Goal: Task Accomplishment & Management: Complete application form

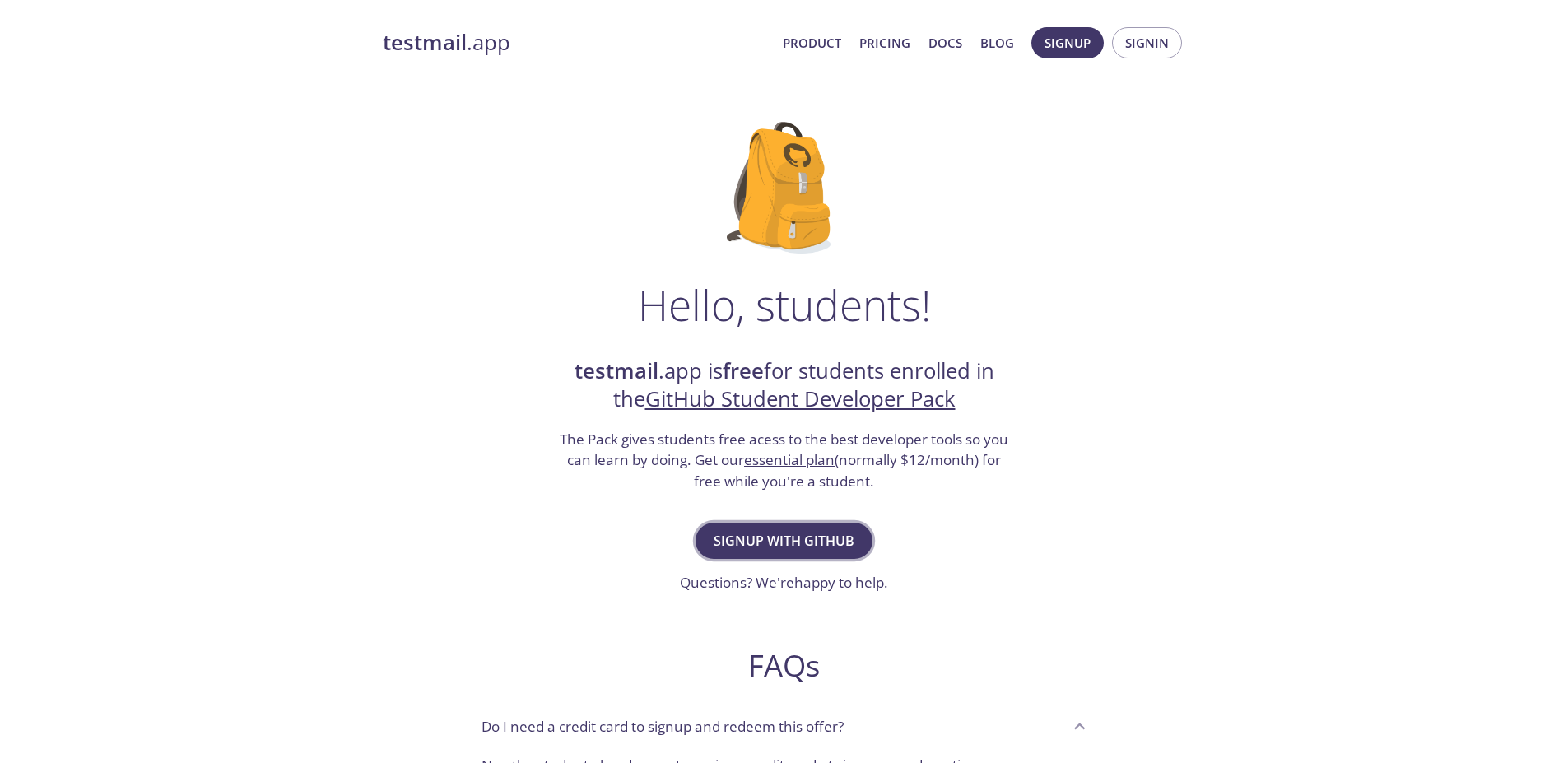
click at [764, 546] on span "Signup with GitHub" at bounding box center [784, 541] width 141 height 23
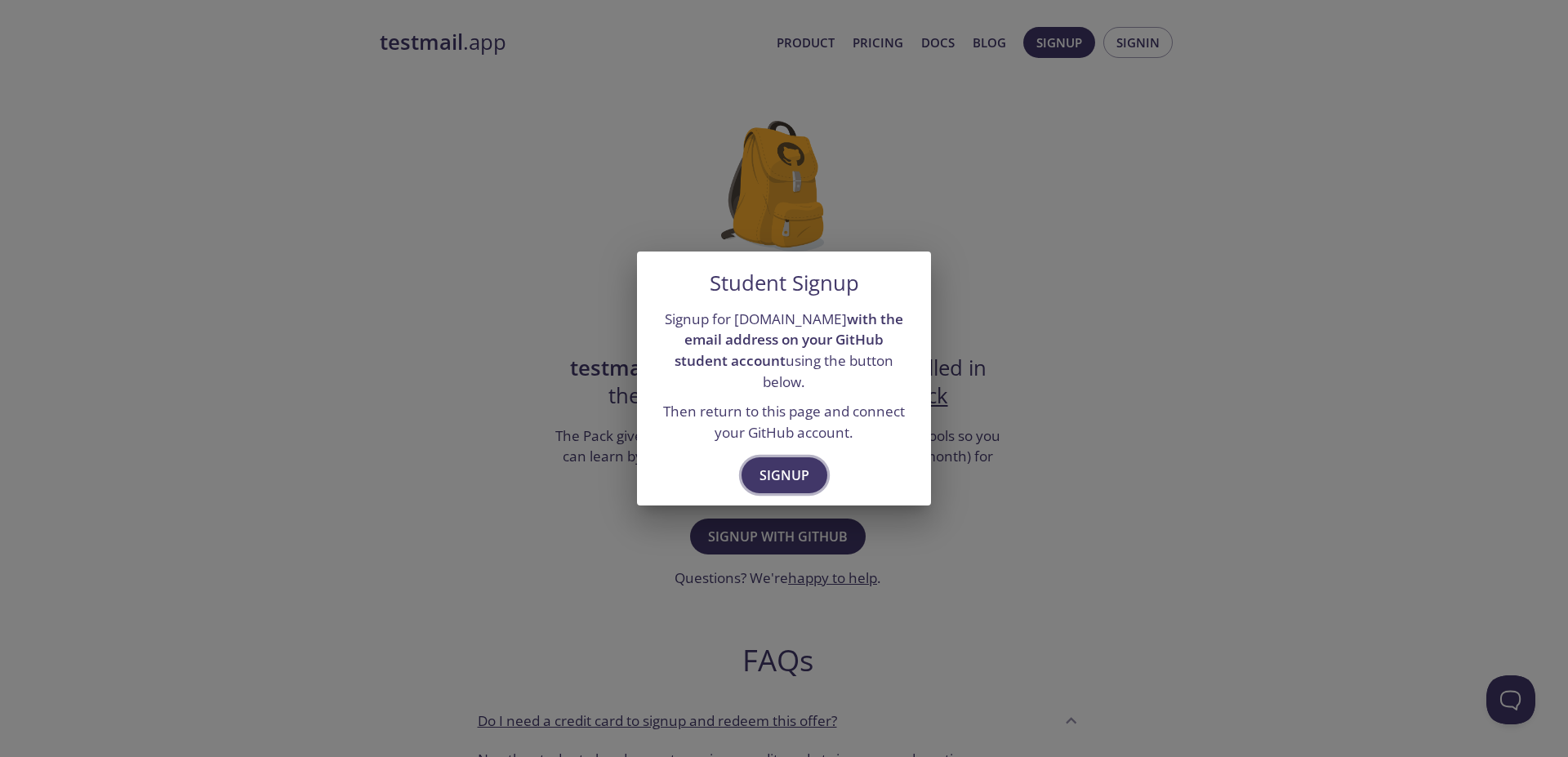
click at [780, 464] on span "Signup" at bounding box center [784, 475] width 50 height 23
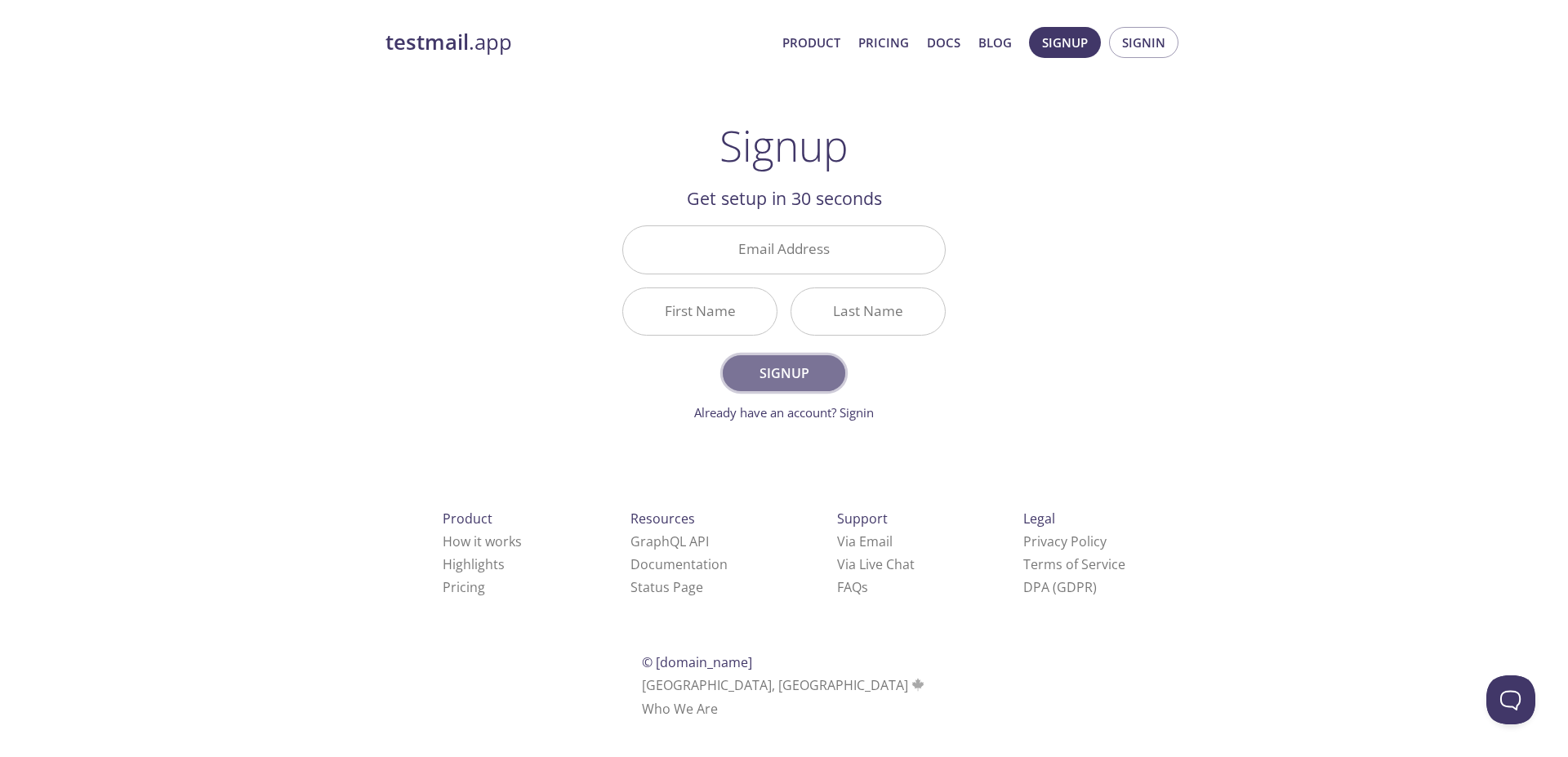
click at [811, 375] on span "Signup" at bounding box center [784, 373] width 87 height 23
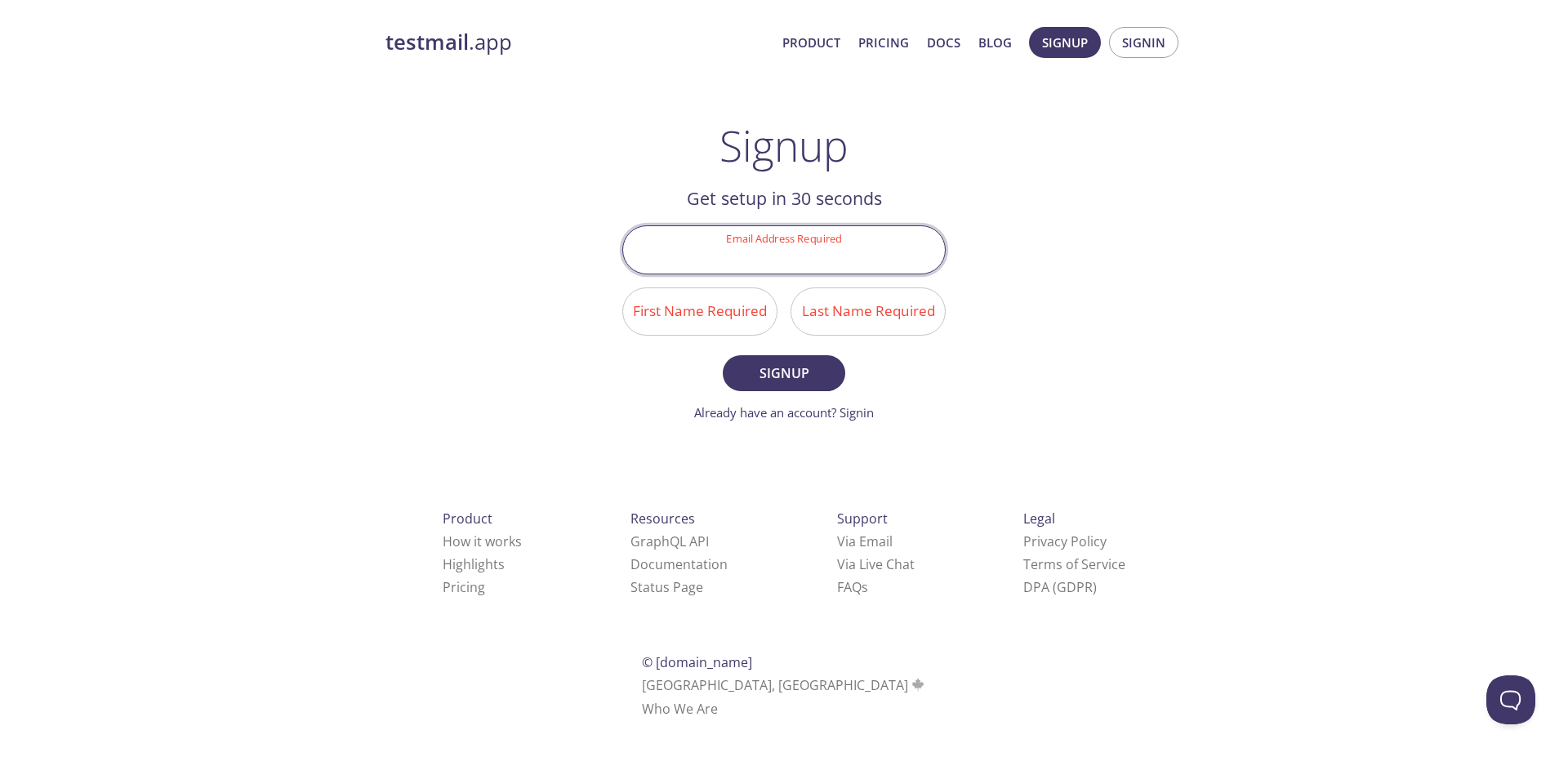
click at [785, 246] on input "Email Address Required" at bounding box center [784, 250] width 322 height 47
type input "edualexandre.f@gmail.com"
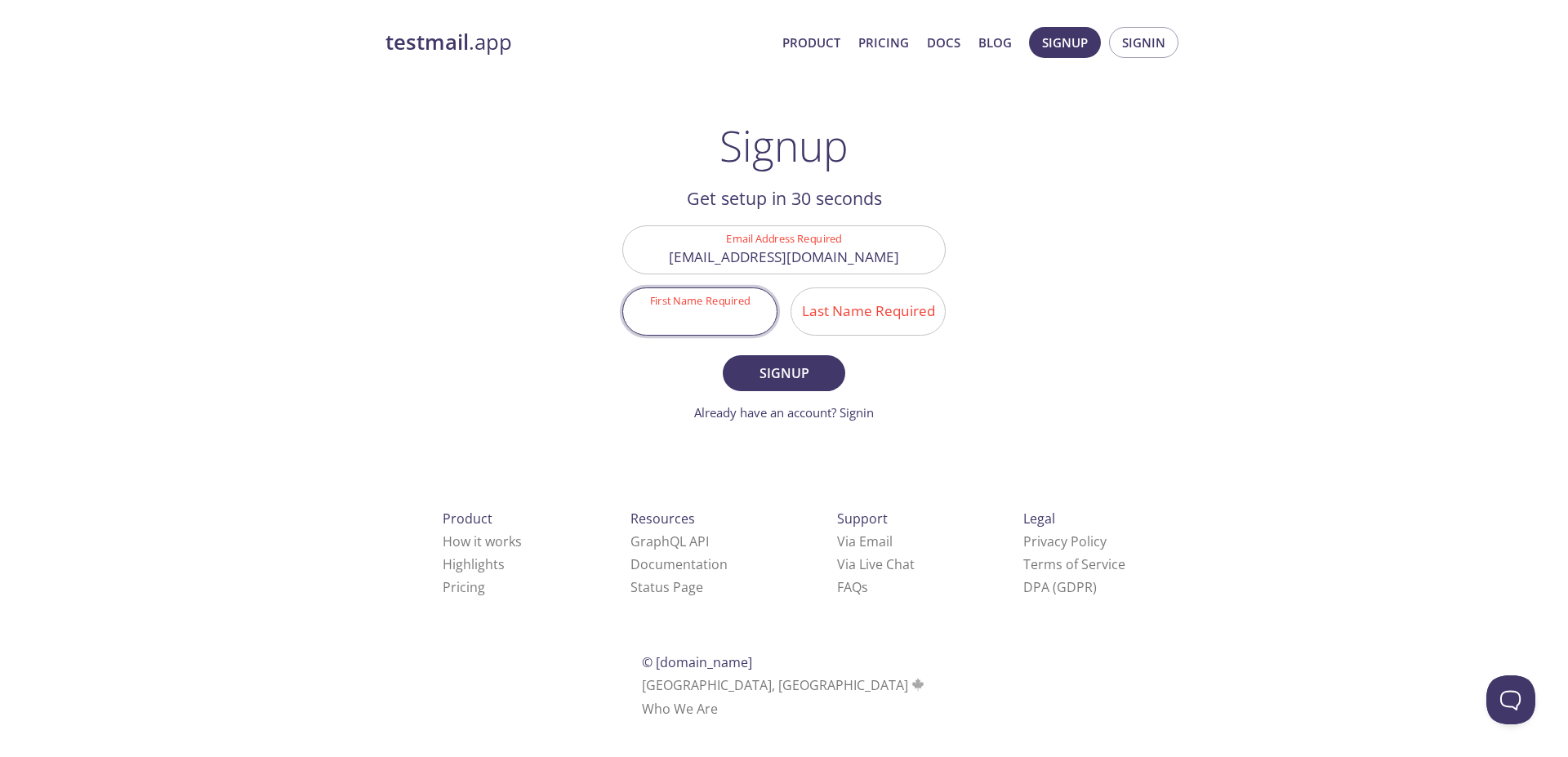
click at [727, 309] on input "First Name Required" at bounding box center [700, 312] width 153 height 47
type input "W"
type input "[PERSON_NAME]"
type input "Alexandre"
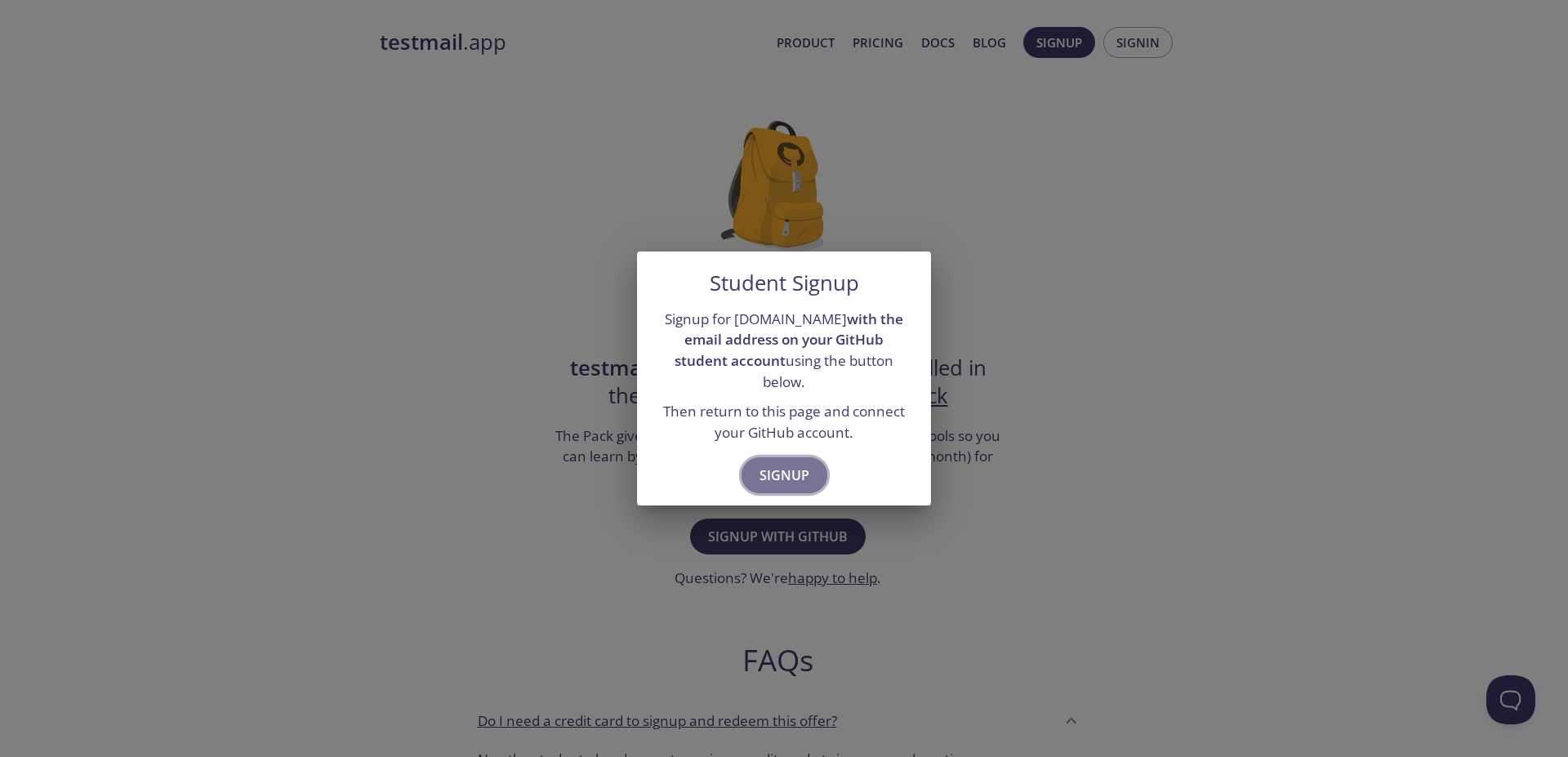
click at [807, 464] on span "Signup" at bounding box center [784, 475] width 50 height 23
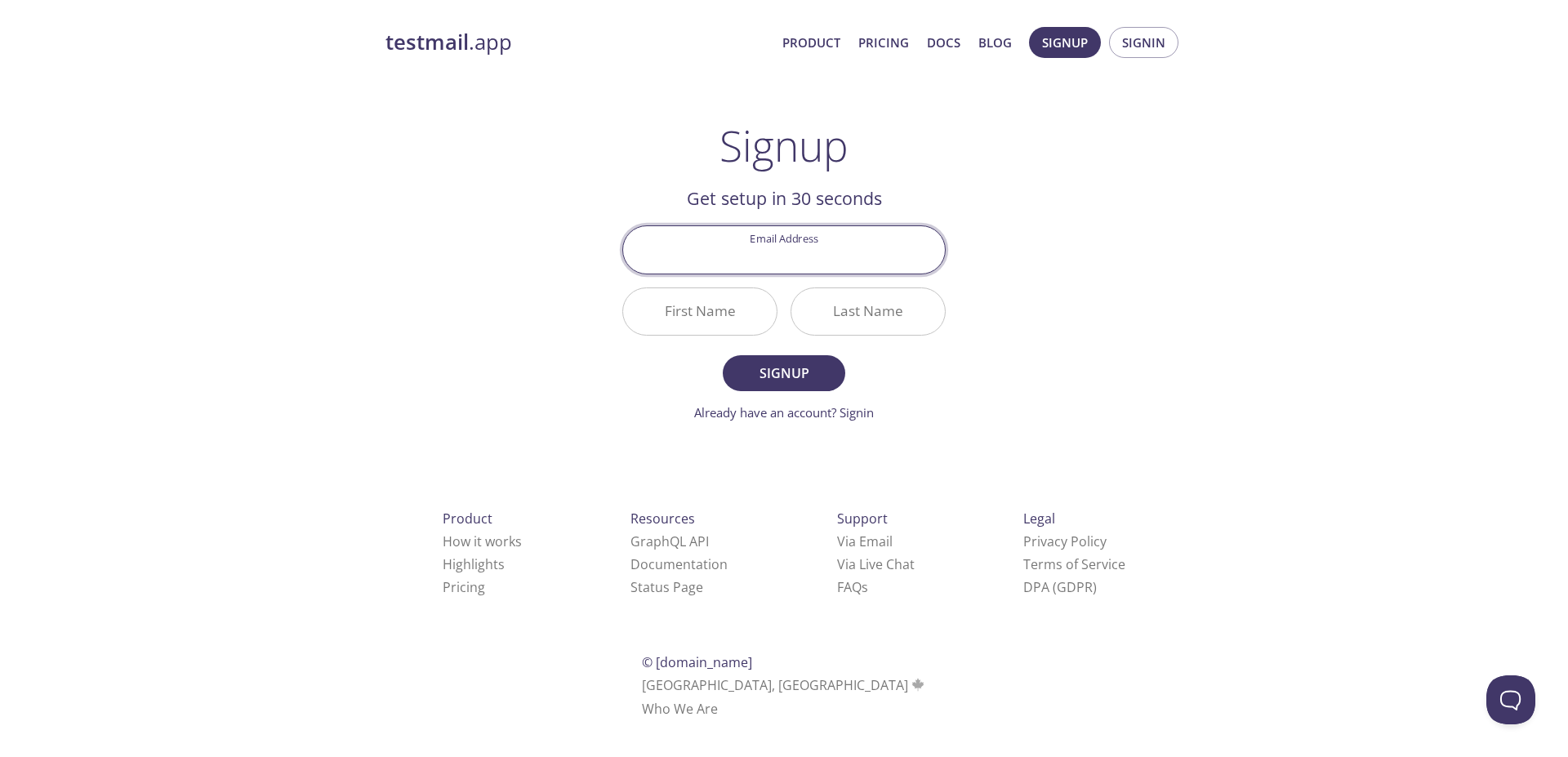
paste input "[EMAIL_ADDRESS][DOMAIN_NAME]"
type input "[EMAIL_ADDRESS][DOMAIN_NAME]"
click at [714, 310] on input "First Name" at bounding box center [700, 312] width 153 height 47
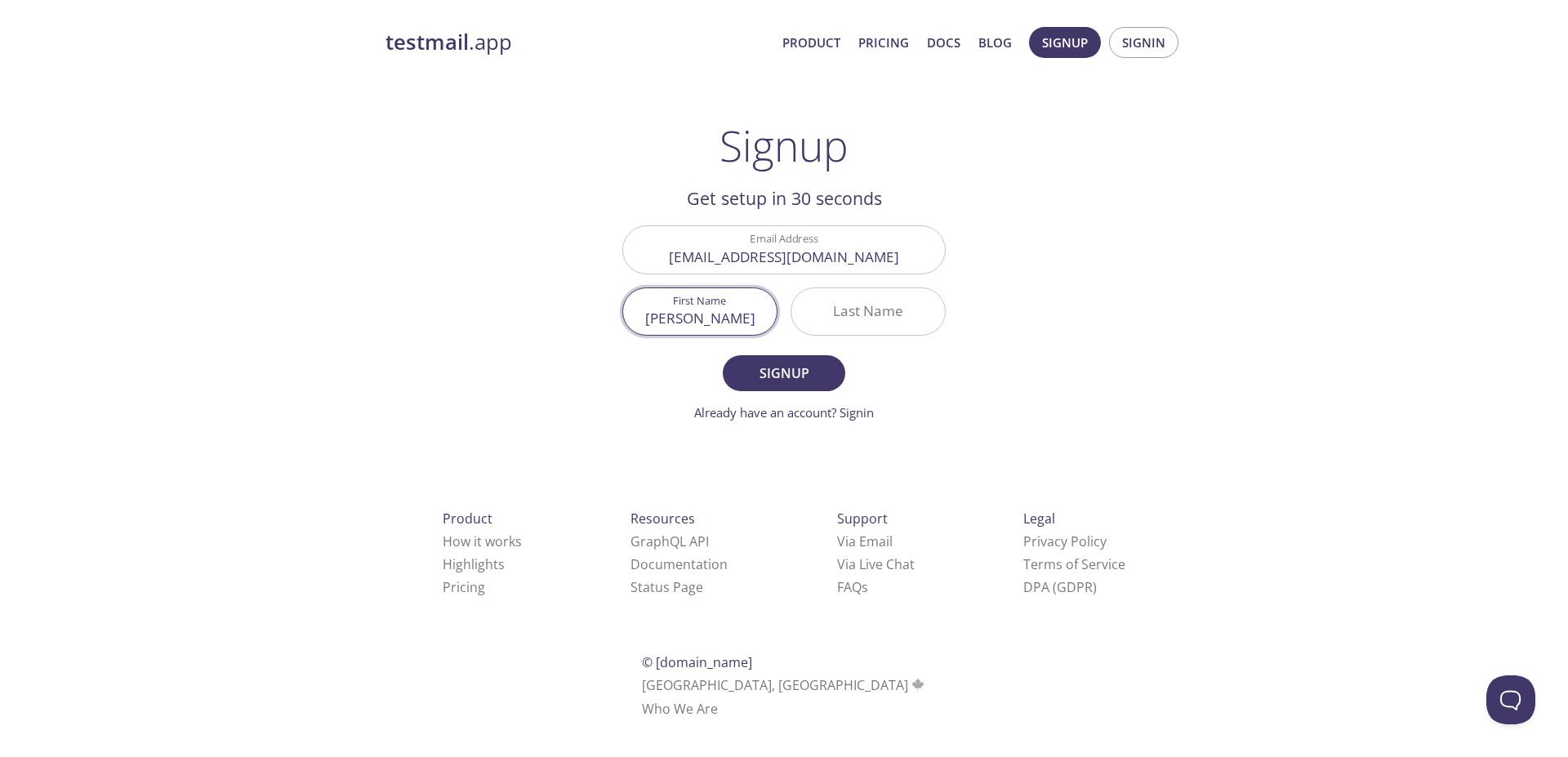
type input "[PERSON_NAME]"
click at [766, 377] on span "Signup" at bounding box center [784, 373] width 87 height 23
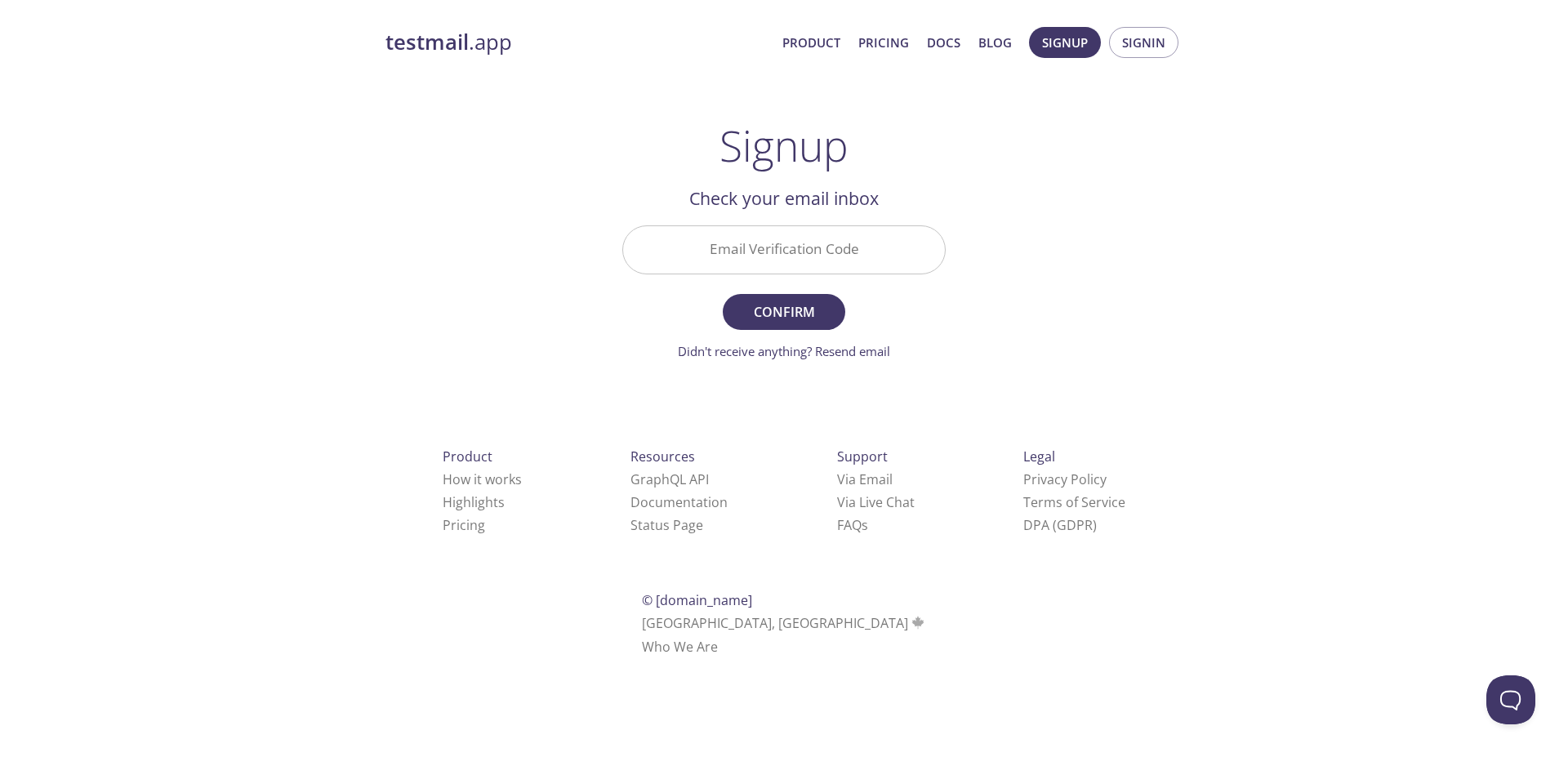
click at [815, 251] on input "Email Verification Code" at bounding box center [784, 250] width 322 height 47
paste input "ZT4EGLL"
type input "ZT4EGLL"
click at [803, 314] on span "Confirm" at bounding box center [784, 312] width 87 height 23
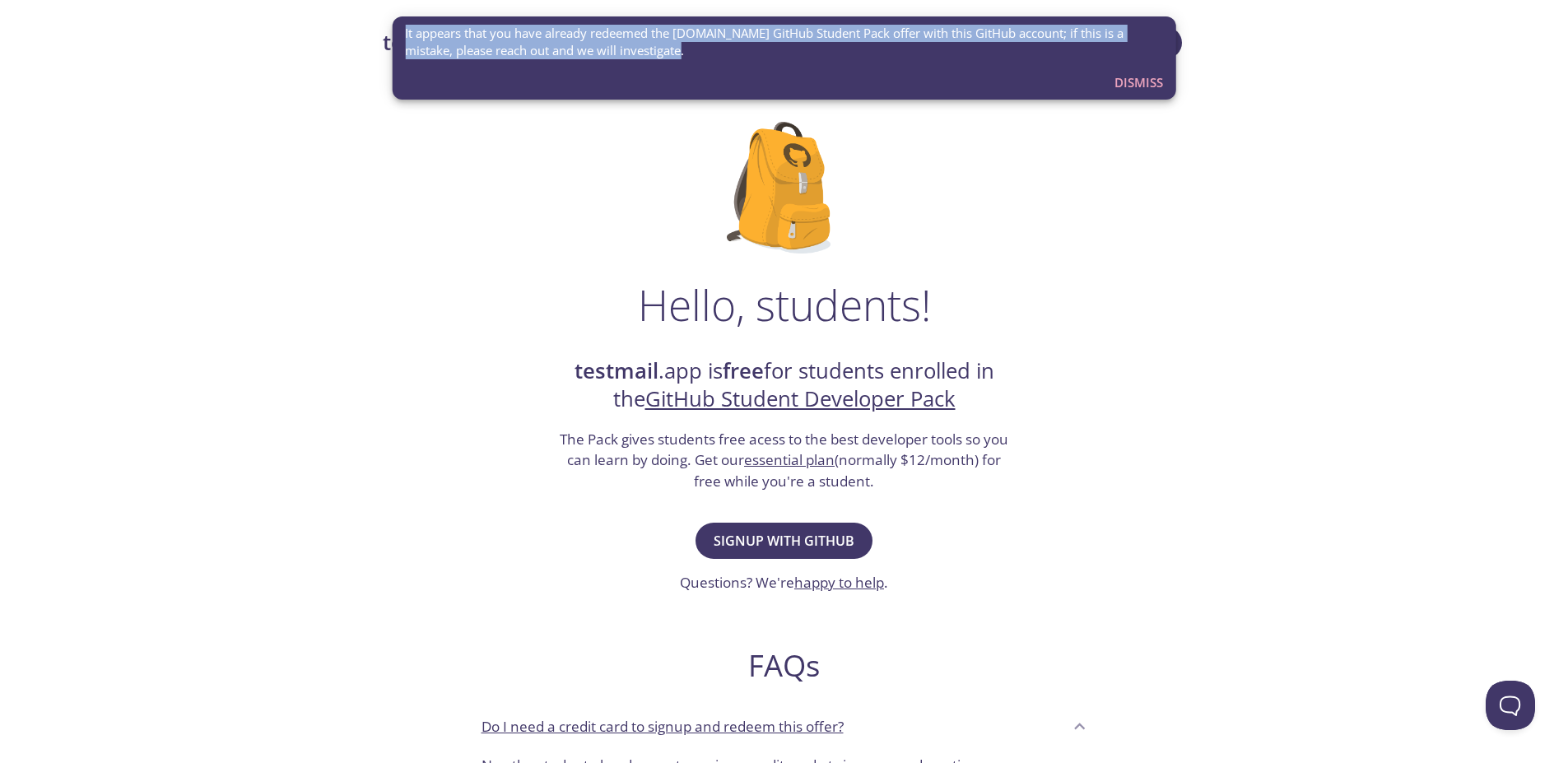
drag, startPoint x: 634, startPoint y: 51, endPoint x: 406, endPoint y: 31, distance: 228.9
click at [406, 31] on span "It appears that you have already redeemed the [DOMAIN_NAME] GitHub Student Pack…" at bounding box center [784, 42] width 758 height 36
click at [1131, 80] on span "Dismiss" at bounding box center [1138, 82] width 49 height 22
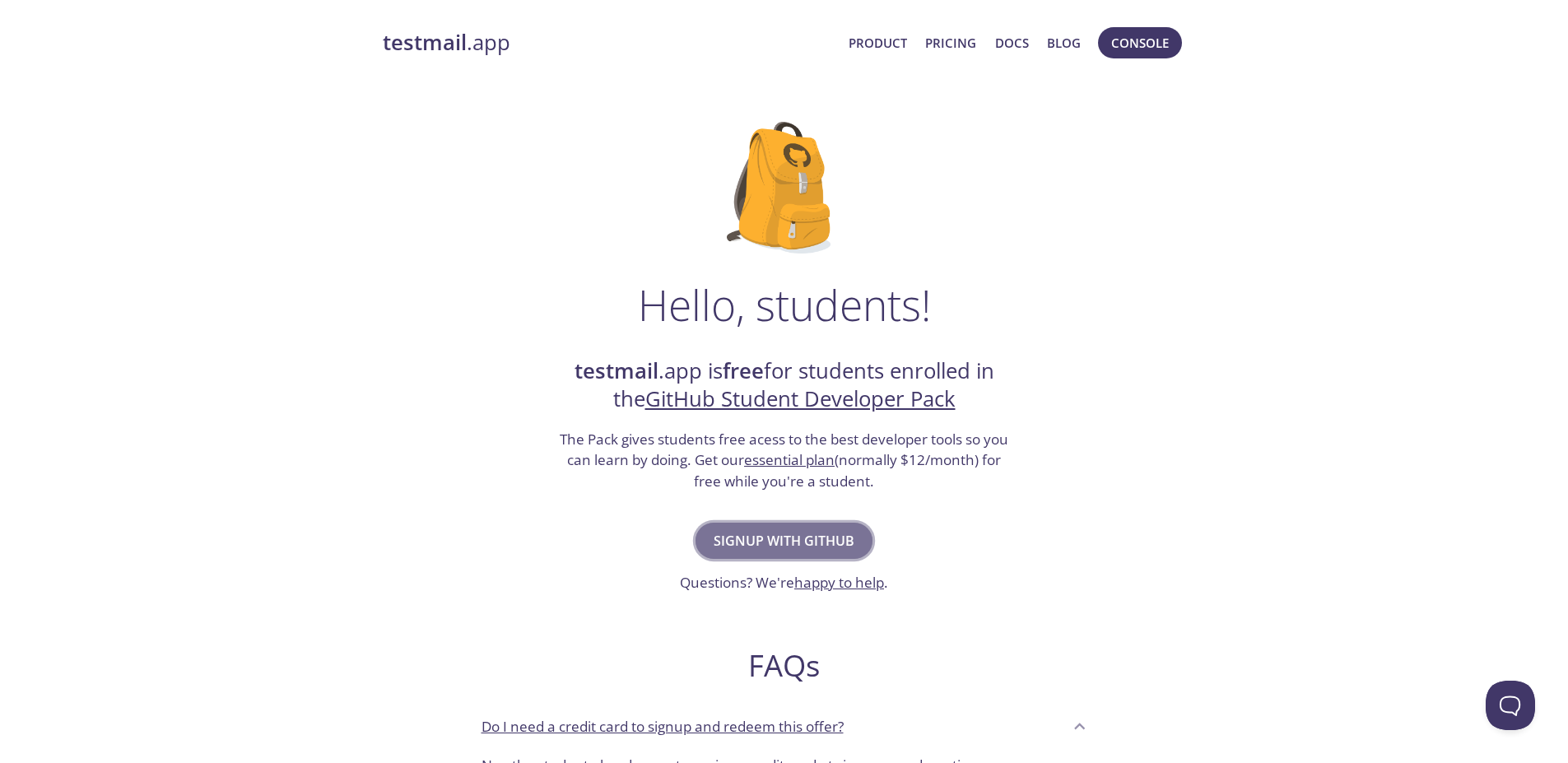
click at [824, 539] on span "Signup with GitHub" at bounding box center [784, 541] width 141 height 23
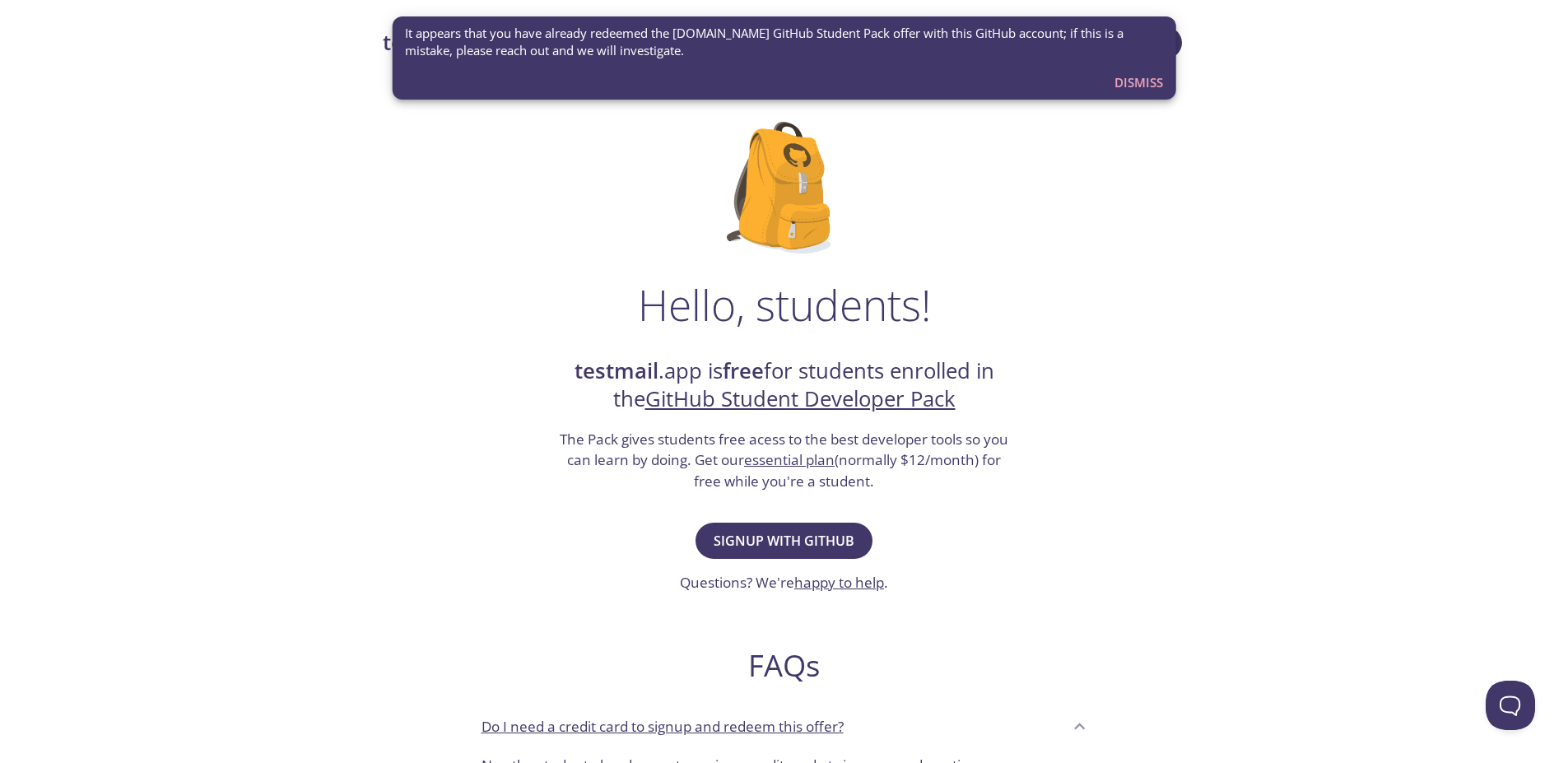
click at [1146, 89] on span "Dismiss" at bounding box center [1138, 82] width 49 height 22
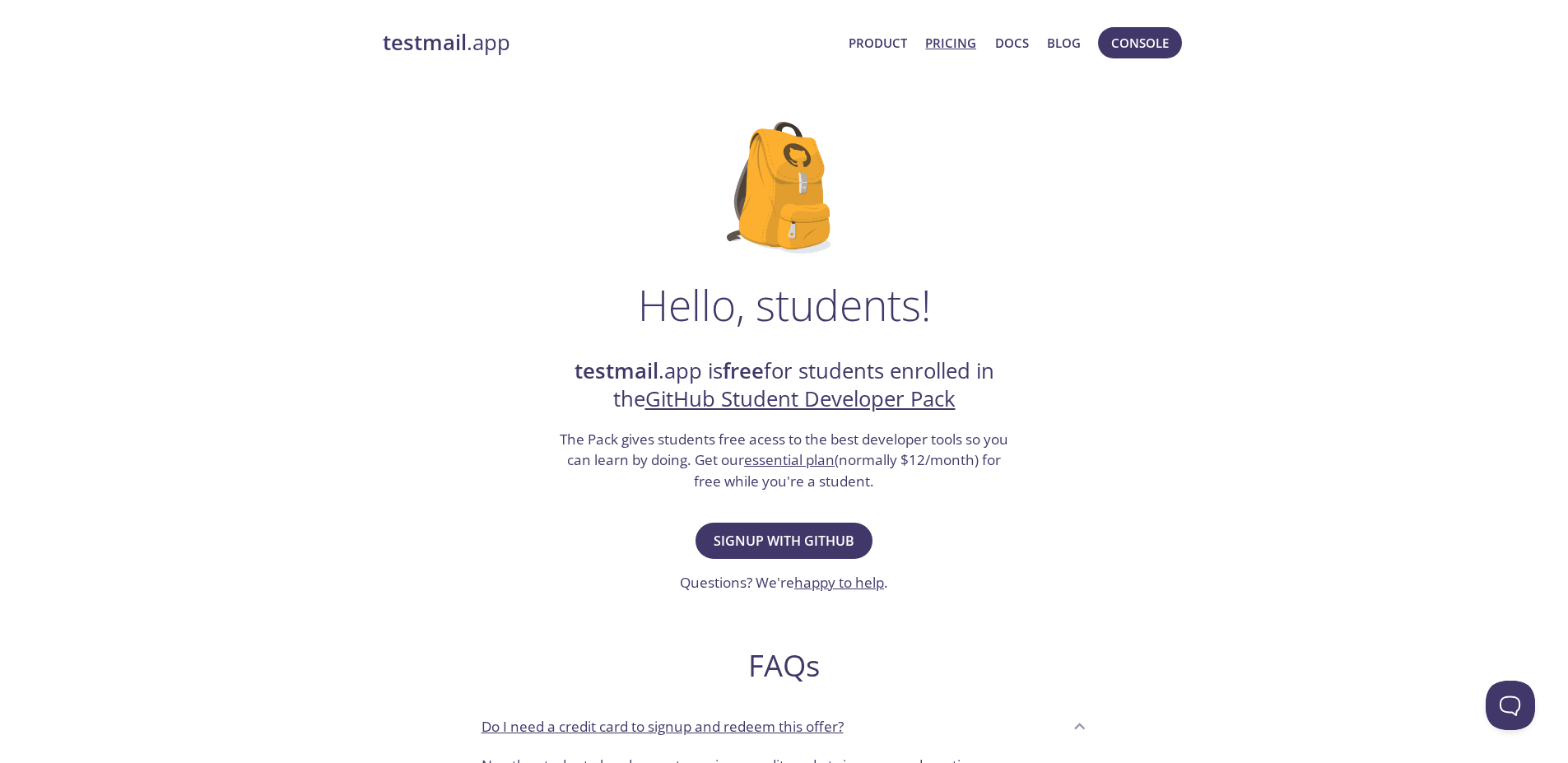
click at [939, 54] on link "Pricing" at bounding box center [950, 43] width 51 height 22
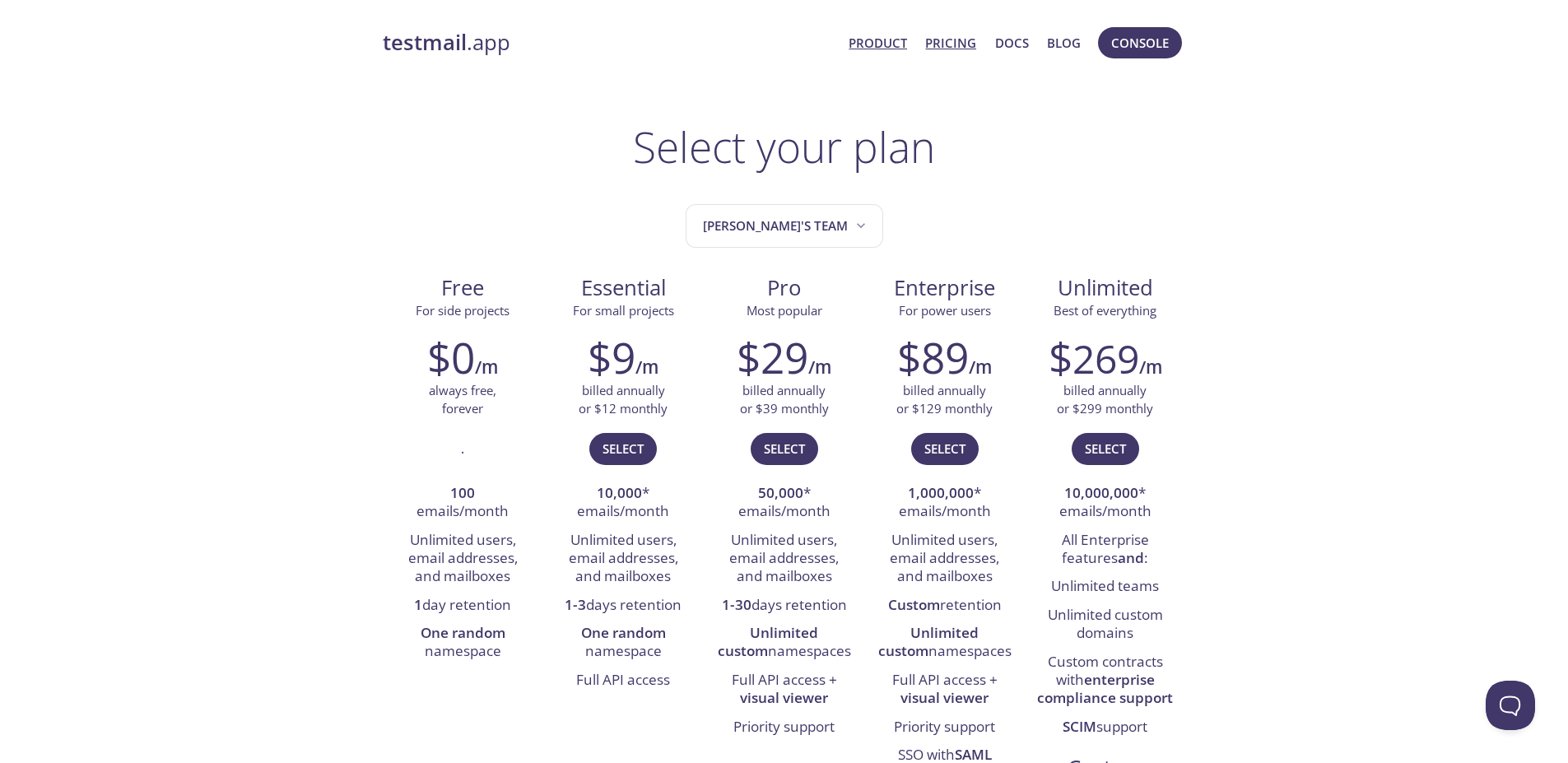
click at [890, 42] on link "Product" at bounding box center [877, 43] width 58 height 22
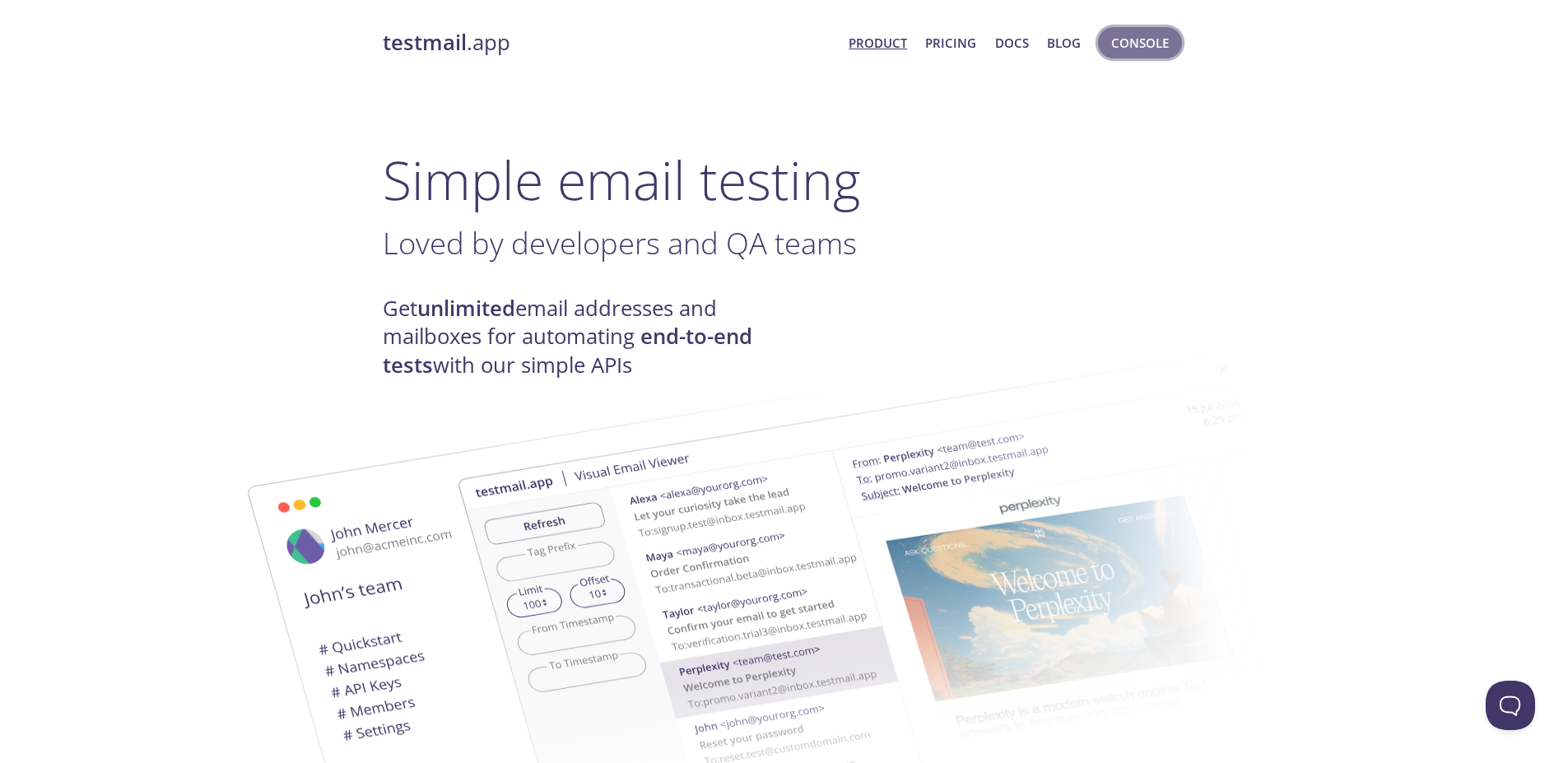
click at [1125, 38] on span "Console" at bounding box center [1140, 43] width 57 height 22
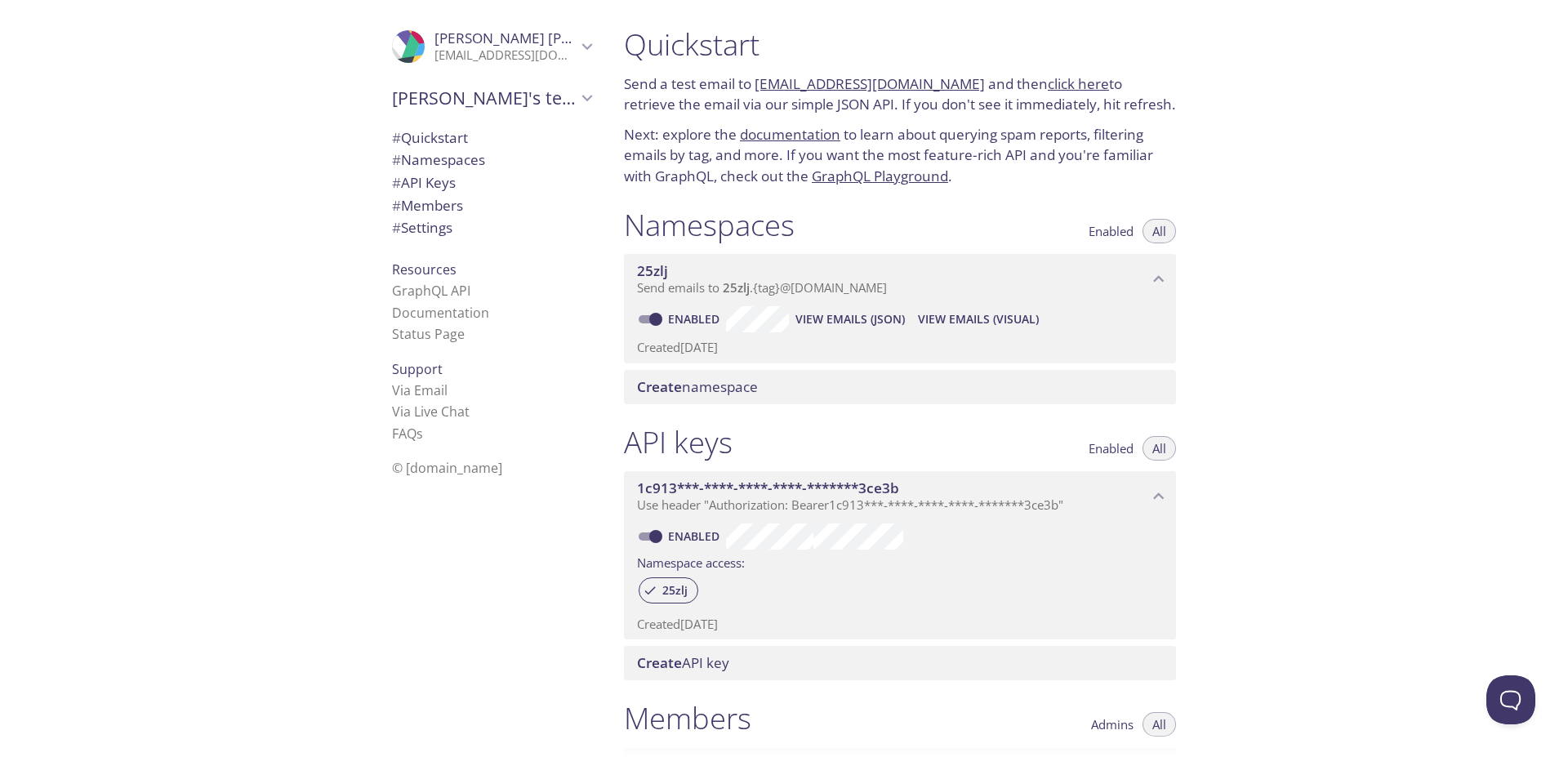
click at [1124, 449] on span "Enabled" at bounding box center [1111, 449] width 45 height 0
click at [1163, 449] on span "All" at bounding box center [1159, 449] width 14 height 0
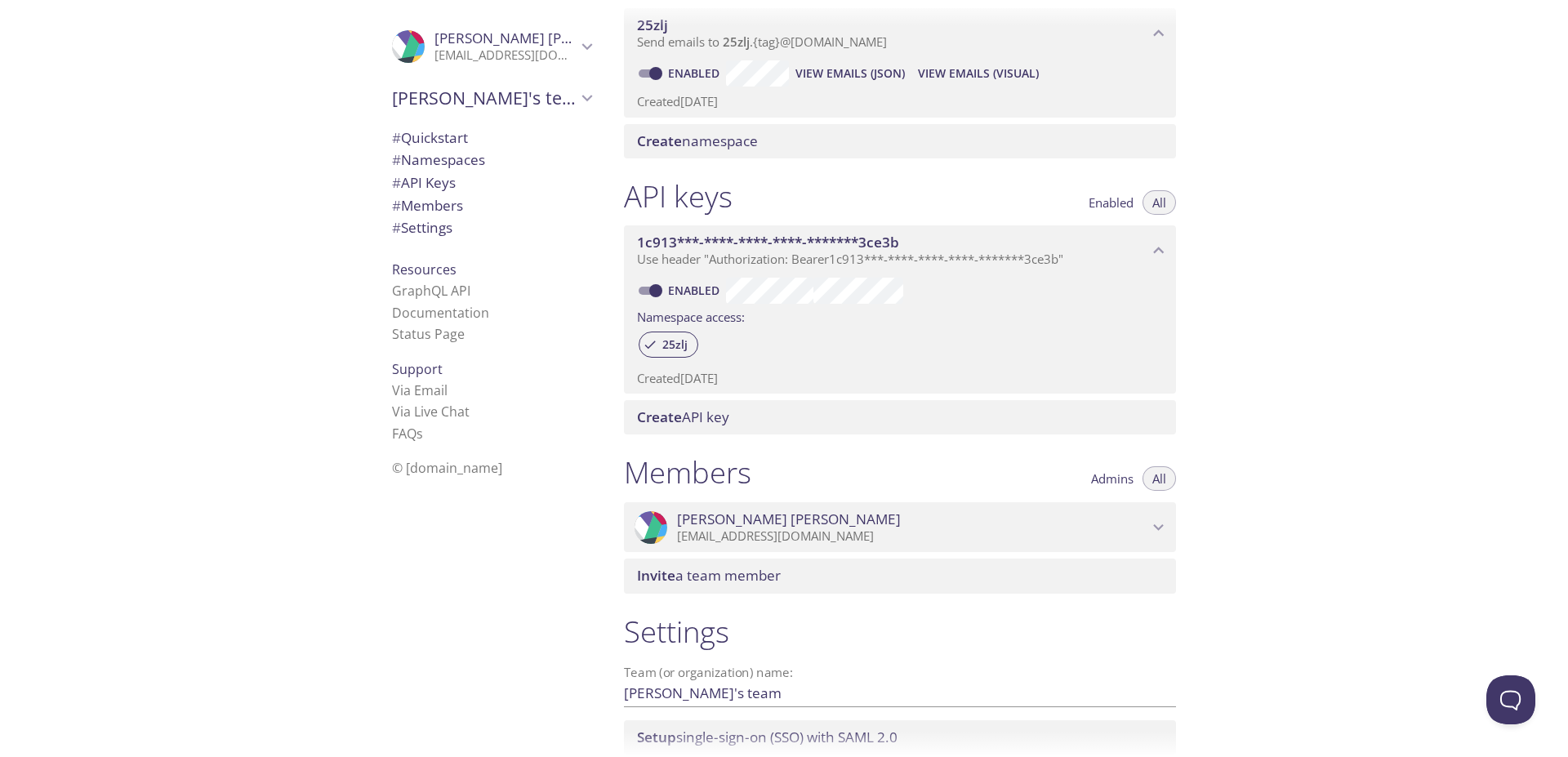
scroll to position [369, 0]
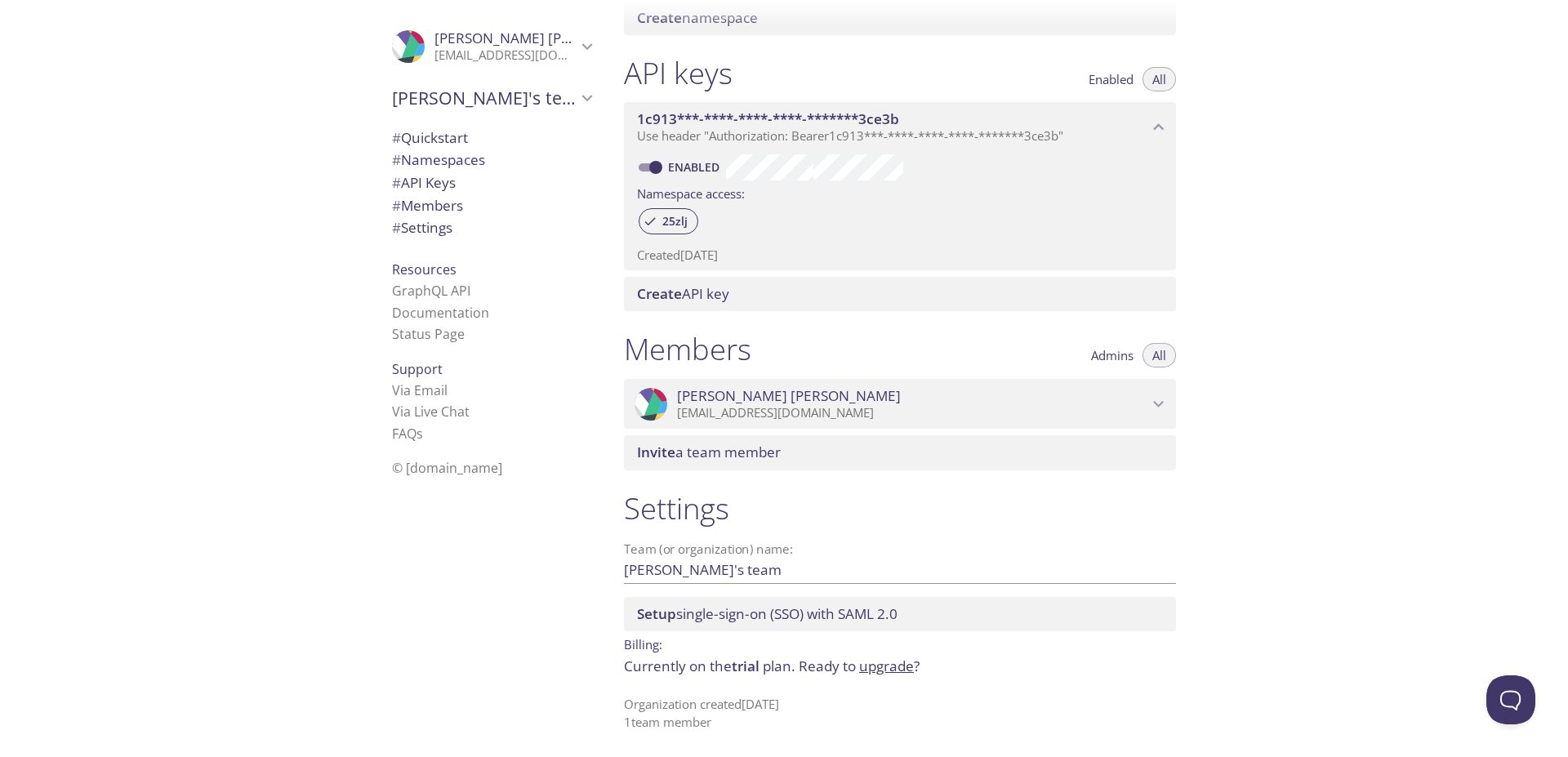
click at [435, 188] on span "# API Keys" at bounding box center [424, 183] width 64 height 19
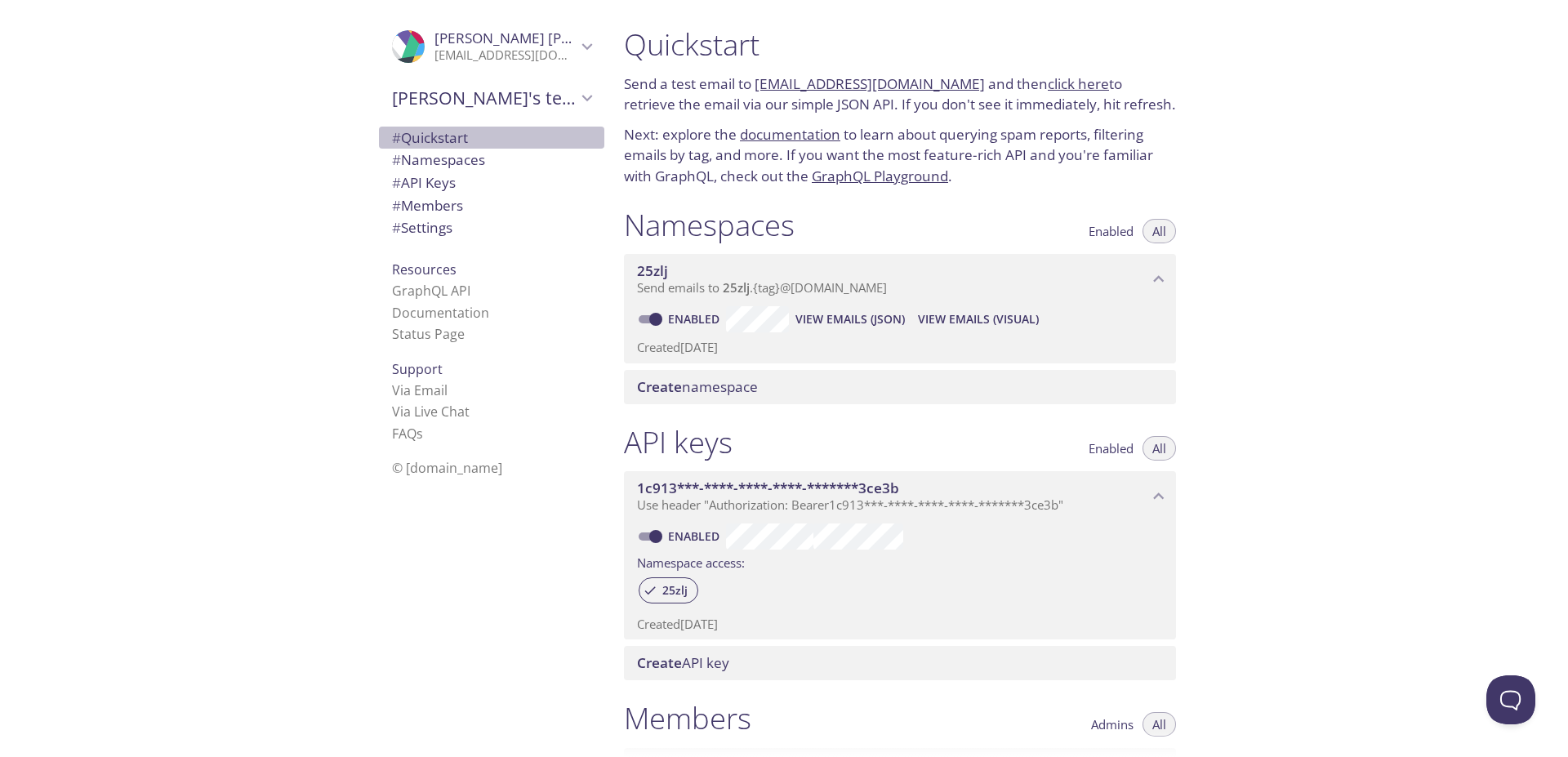
click at [427, 146] on span "# Quickstart" at bounding box center [430, 138] width 76 height 19
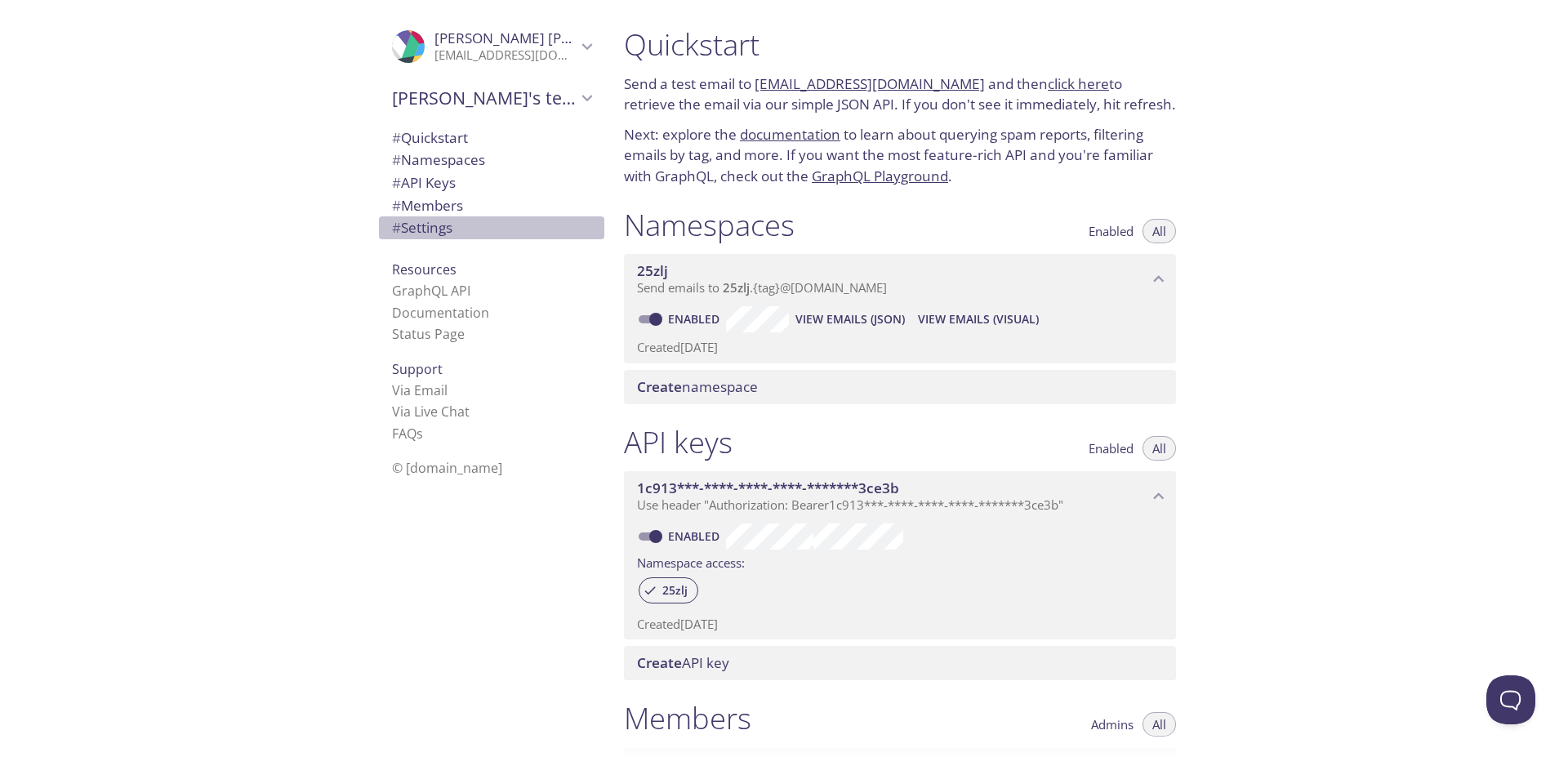
click at [421, 233] on span "# Settings" at bounding box center [422, 227] width 60 height 19
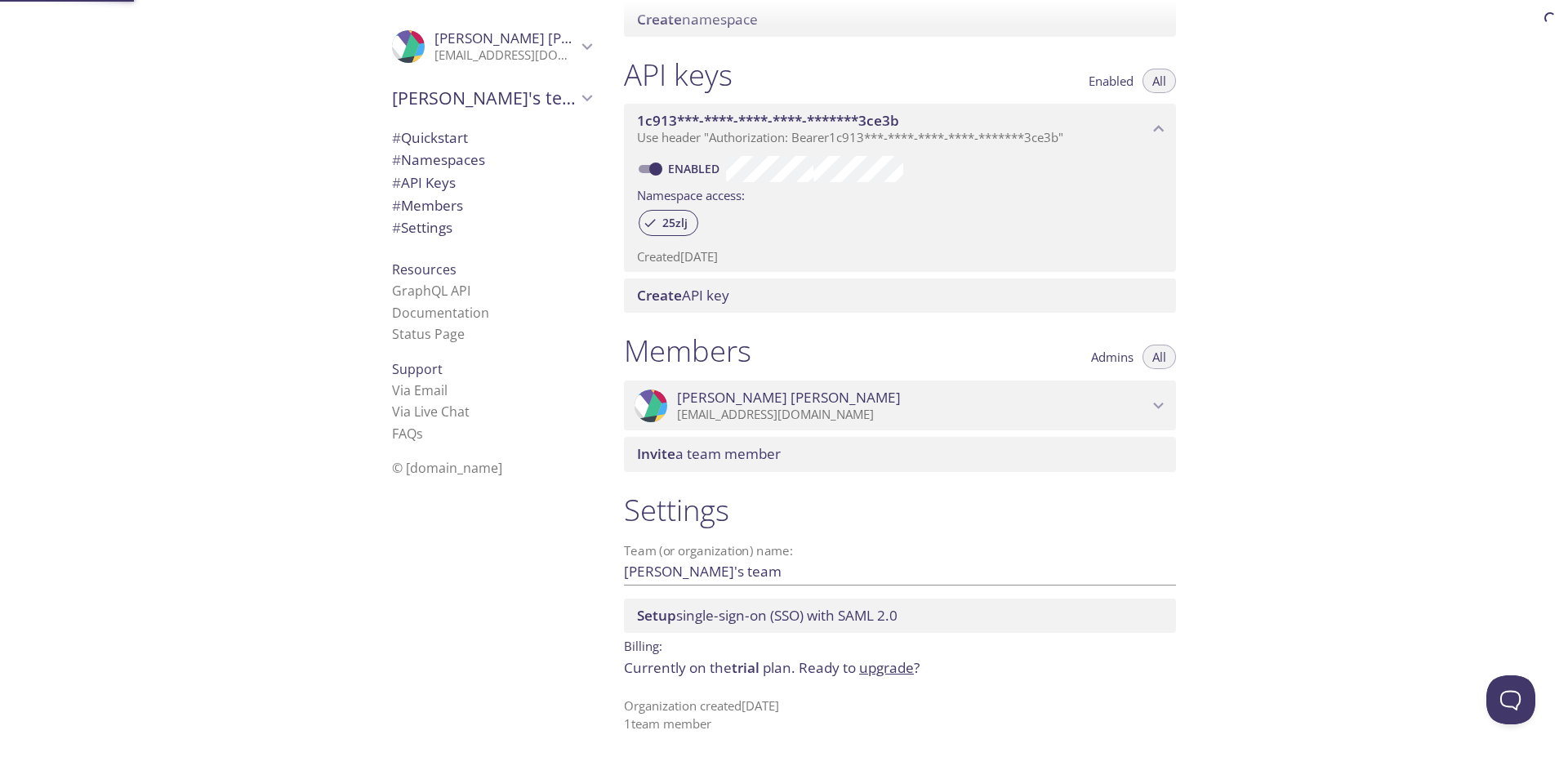
scroll to position [369, 0]
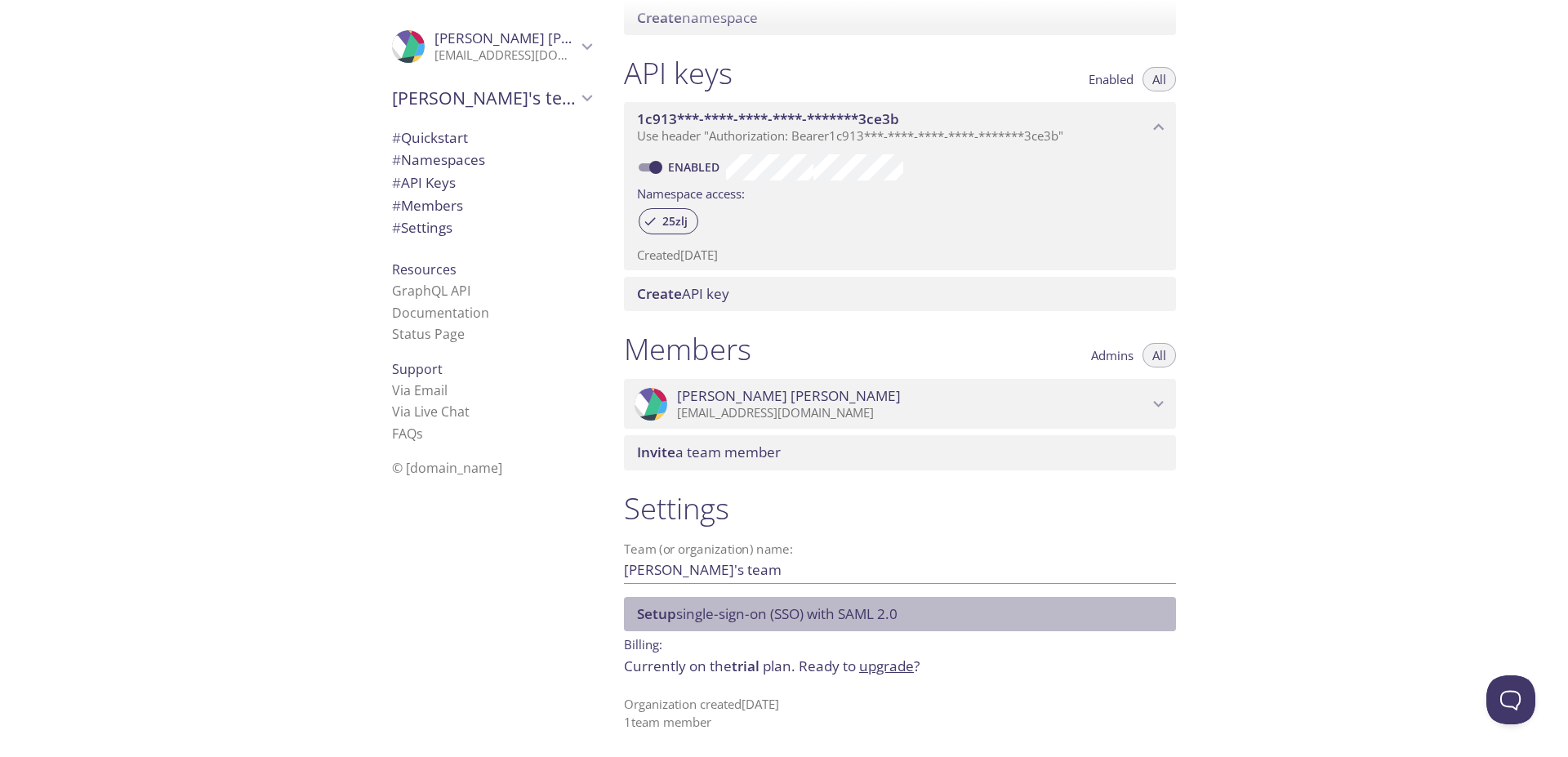
click at [747, 618] on span "Setup single-sign-on (SSO) with SAML 2.0" at bounding box center [767, 614] width 261 height 19
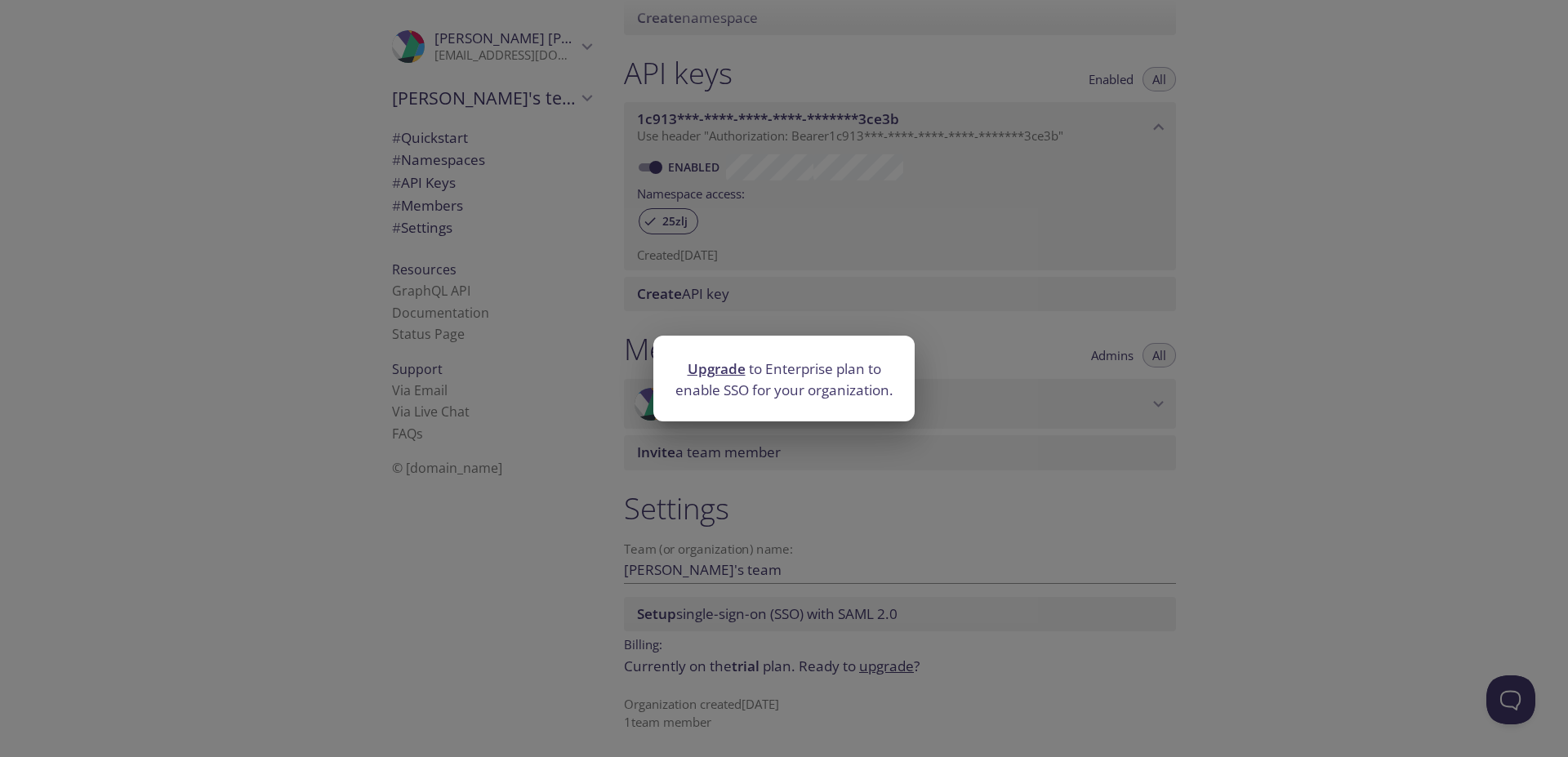
click at [880, 469] on div "Upgrade to Enterprise plan to enable SSO for your organization." at bounding box center [784, 378] width 1568 height 757
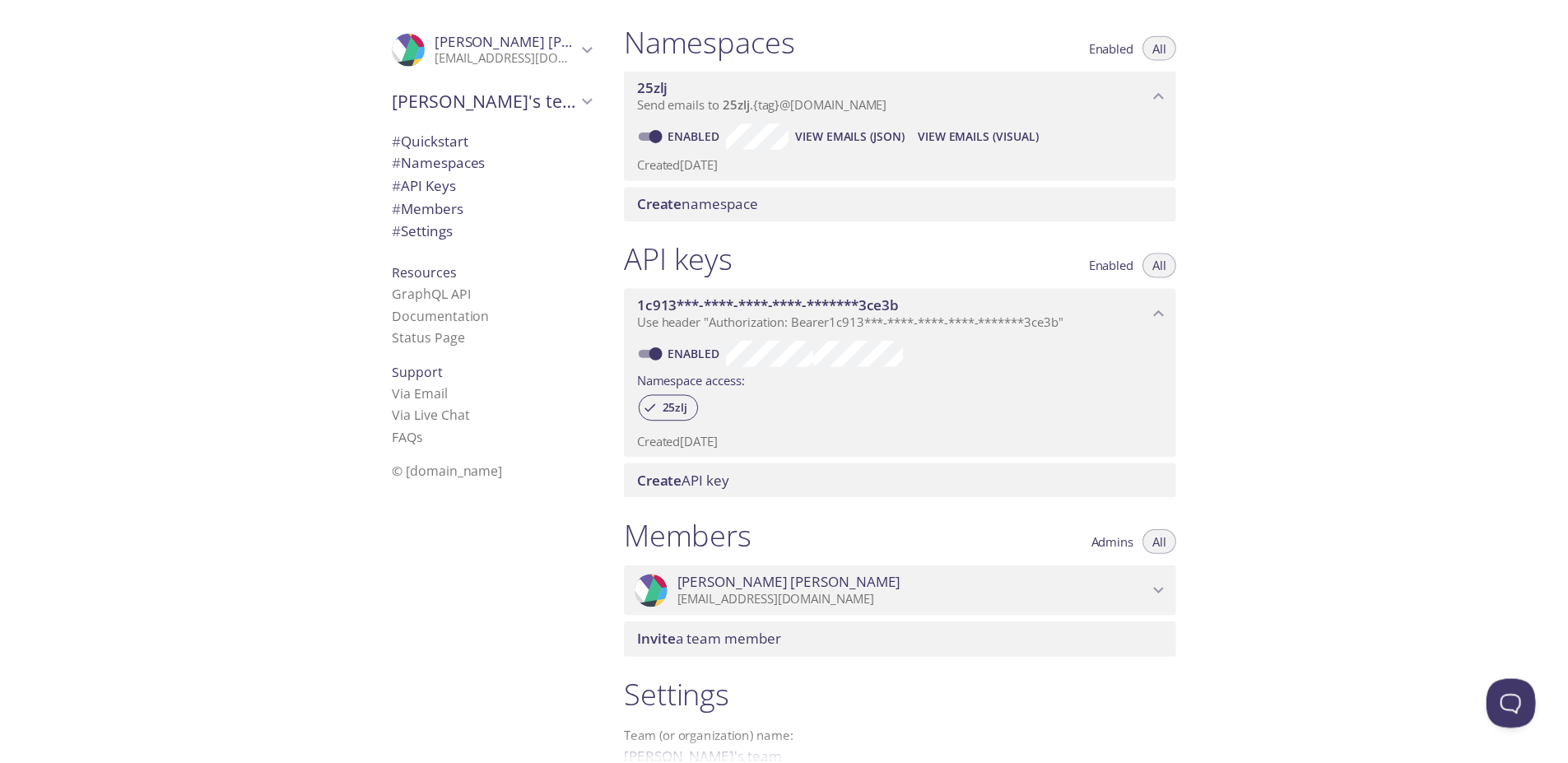
scroll to position [76, 0]
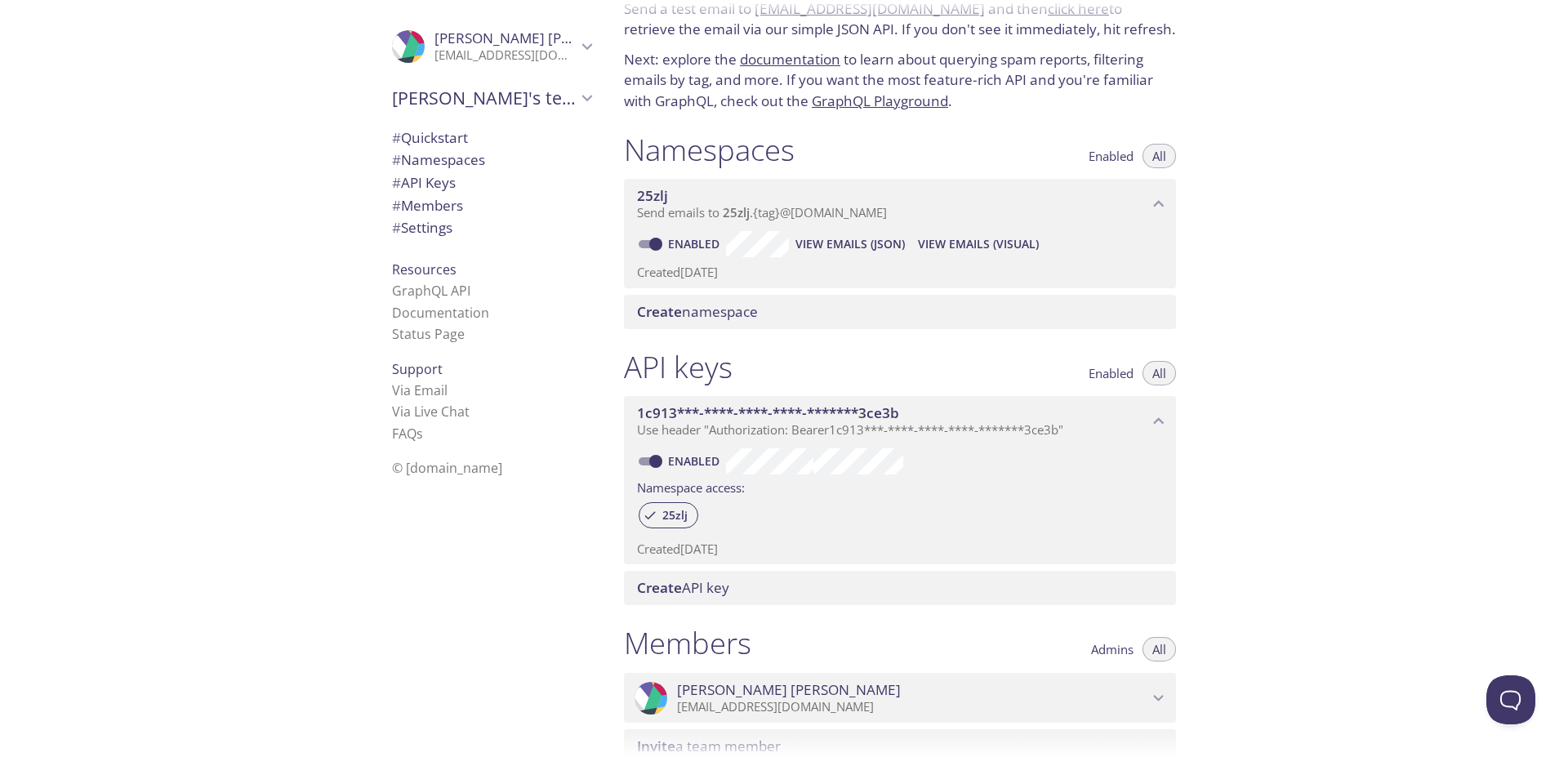
click at [708, 582] on span "Create API key" at bounding box center [683, 588] width 92 height 19
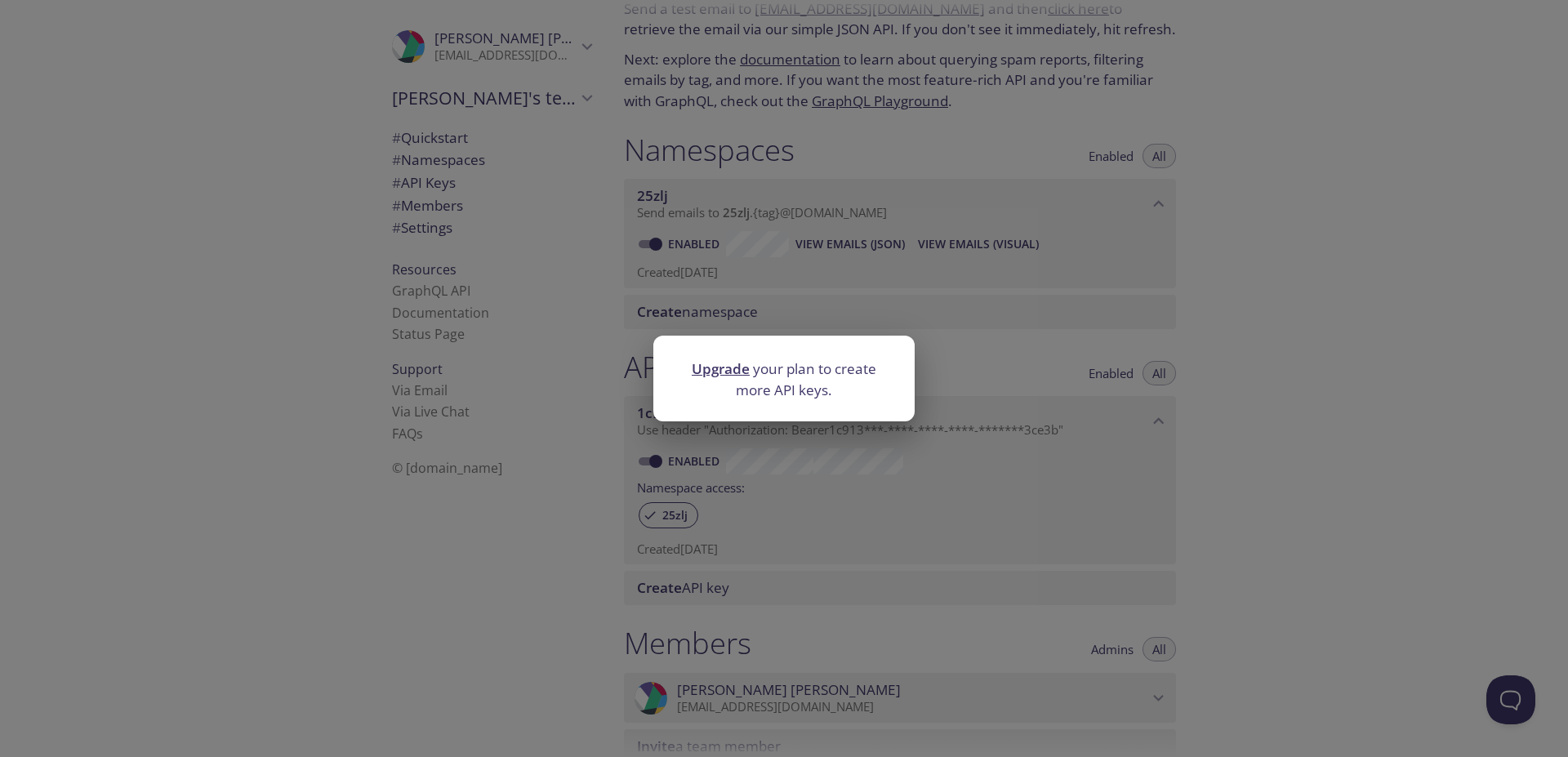
click at [718, 369] on link "Upgrade" at bounding box center [720, 369] width 58 height 19
